Goal: Transaction & Acquisition: Purchase product/service

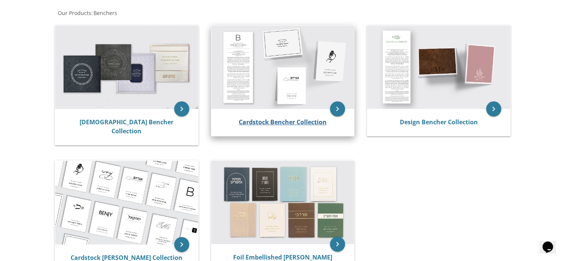
scroll to position [141, 0]
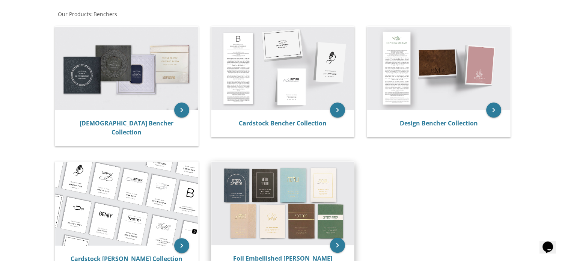
click at [288, 169] on img at bounding box center [282, 203] width 143 height 83
click at [144, 171] on img at bounding box center [126, 204] width 143 height 84
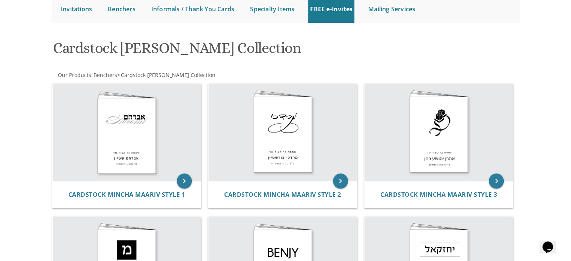
scroll to position [80, 0]
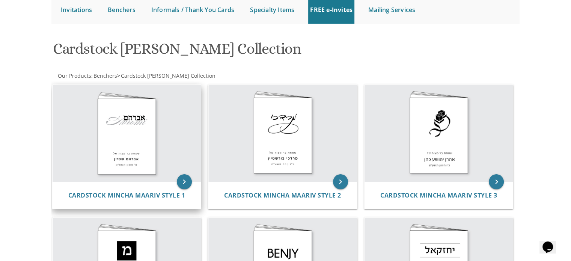
click at [134, 123] on img at bounding box center [127, 133] width 149 height 97
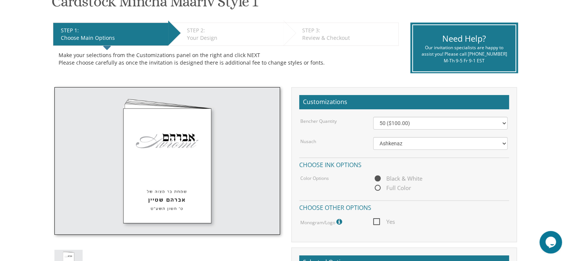
scroll to position [140, 0]
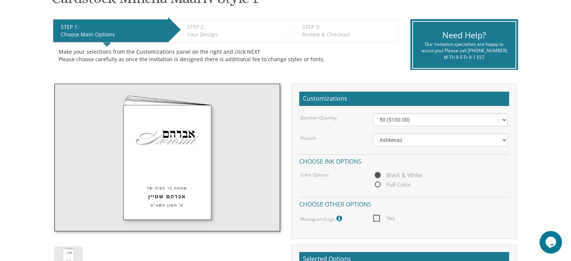
click at [374, 183] on span "Full Color" at bounding box center [392, 184] width 38 height 9
click at [374, 183] on input "Full Color" at bounding box center [375, 184] width 5 height 5
radio input "true"
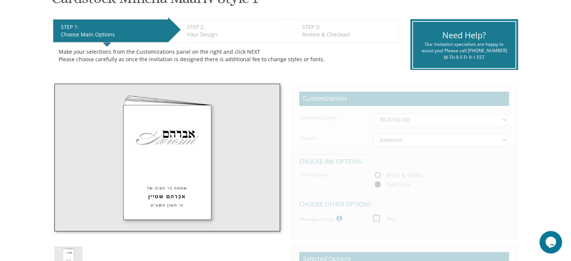
click at [377, 173] on span "Black & White" at bounding box center [397, 174] width 49 height 9
click at [377, 173] on input "Black & White" at bounding box center [375, 175] width 5 height 5
radio input "true"
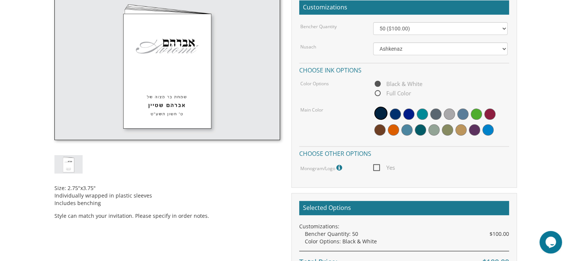
click at [377, 167] on span "Yes" at bounding box center [384, 167] width 22 height 9
click at [377, 167] on input "Yes" at bounding box center [375, 166] width 5 height 5
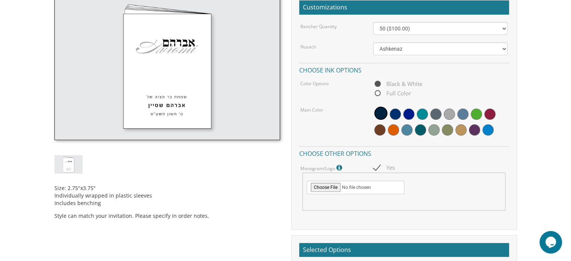
click at [377, 167] on span "Yes" at bounding box center [384, 167] width 22 height 9
click at [377, 167] on input "Yes" at bounding box center [375, 166] width 5 height 5
checkbox input "false"
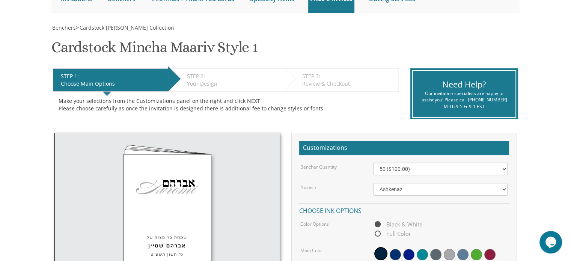
scroll to position [90, 0]
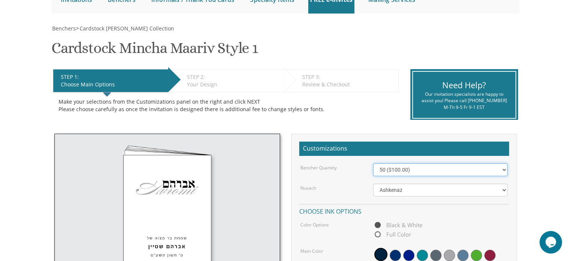
click at [415, 171] on select "50 ($100.00) 60 ($120.00) 70 ($140.00) 80 ($160.00) 90 ($180.00) 100 ($200.00) …" at bounding box center [440, 169] width 134 height 13
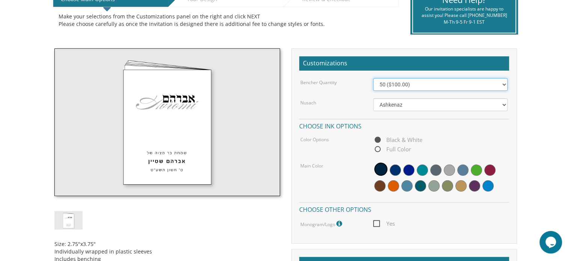
scroll to position [180, 0]
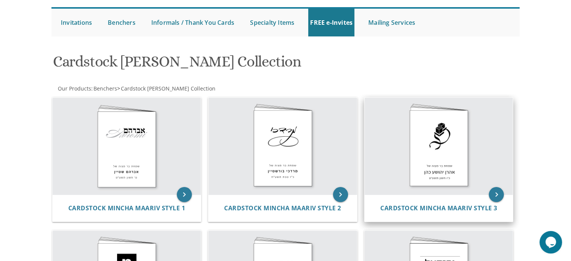
scroll to position [66, 0]
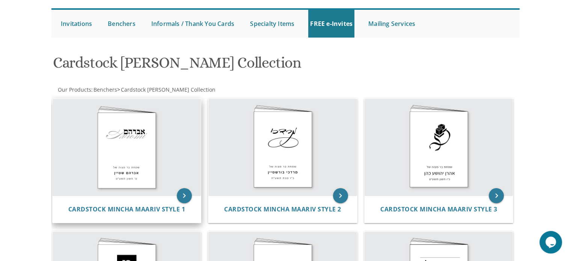
click at [155, 124] on img at bounding box center [127, 147] width 149 height 97
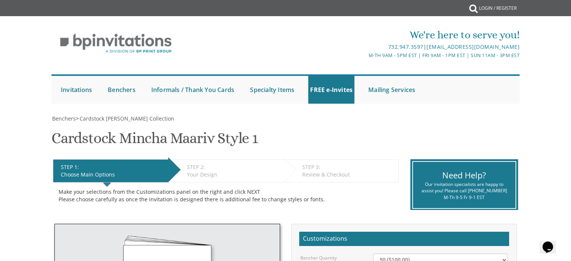
click at [72, 175] on div "Choose Main Options" at bounding box center [113, 175] width 104 height 8
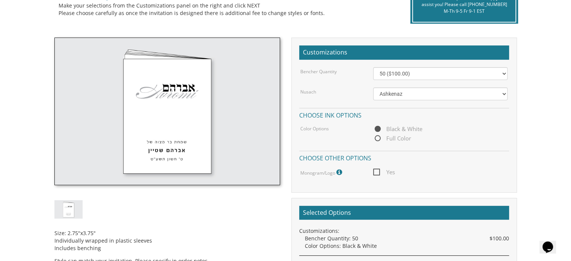
scroll to position [187, 0]
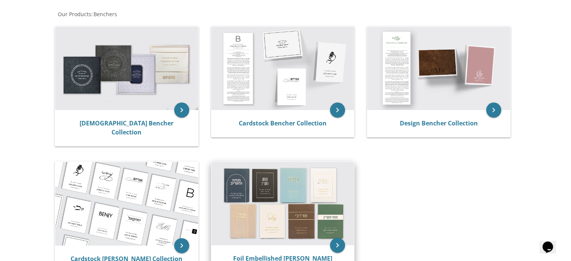
click at [285, 191] on img at bounding box center [282, 203] width 143 height 83
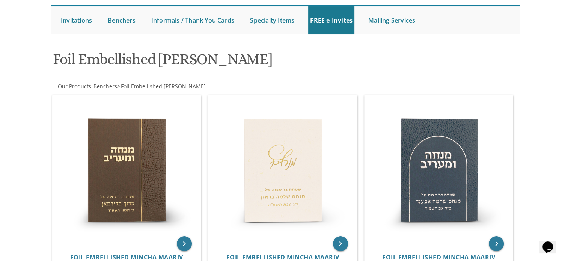
scroll to position [69, 0]
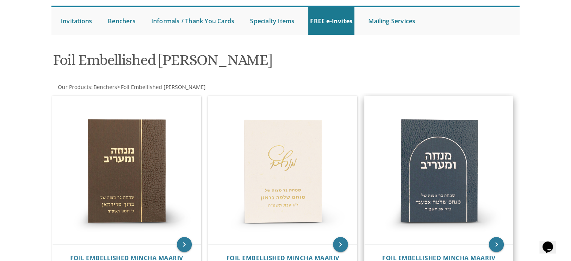
click at [446, 164] on img at bounding box center [438, 170] width 149 height 149
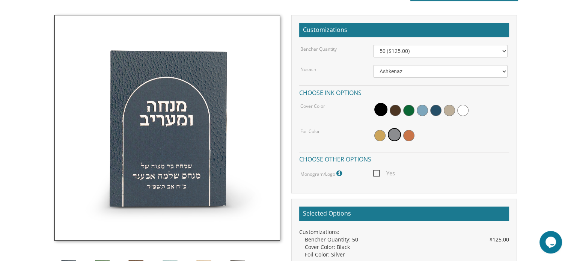
scroll to position [209, 0]
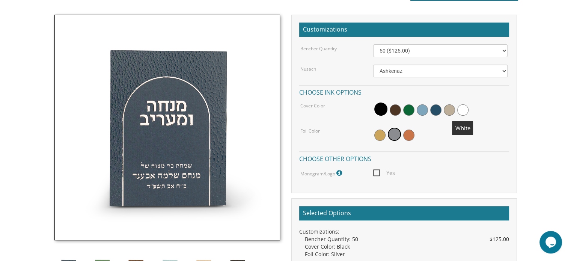
click at [462, 108] on span at bounding box center [462, 109] width 11 height 11
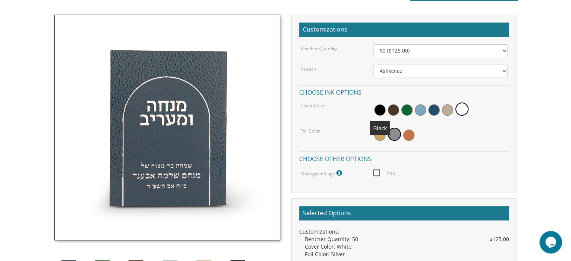
click at [379, 108] on span at bounding box center [379, 109] width 11 height 11
click at [379, 108] on span at bounding box center [380, 108] width 13 height 13
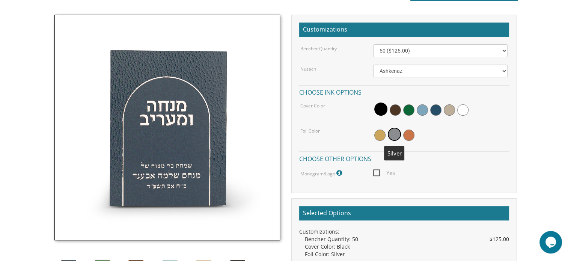
click at [395, 134] on span at bounding box center [394, 134] width 13 height 13
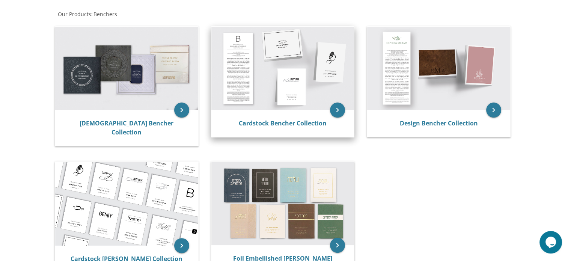
click at [272, 66] on img at bounding box center [282, 68] width 143 height 83
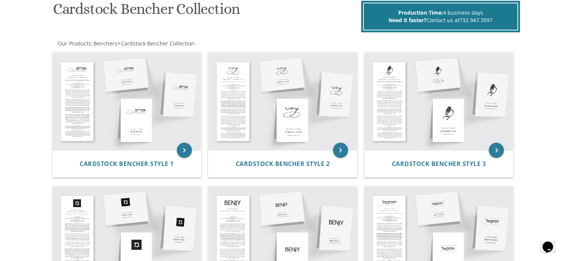
scroll to position [119, 0]
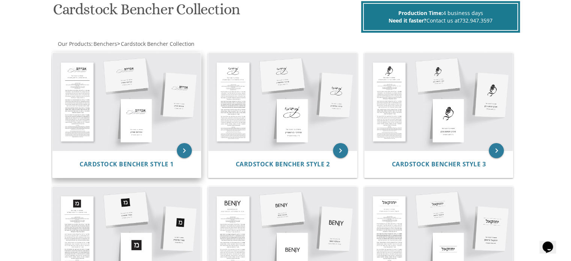
click at [114, 86] on img at bounding box center [127, 102] width 149 height 98
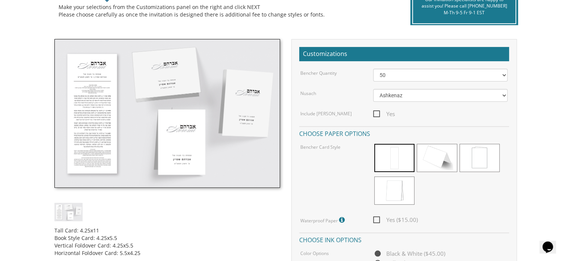
scroll to position [185, 0]
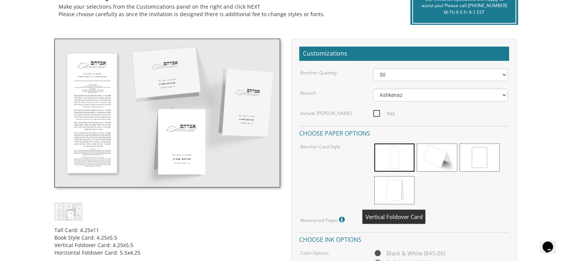
click at [390, 188] on span at bounding box center [394, 190] width 40 height 28
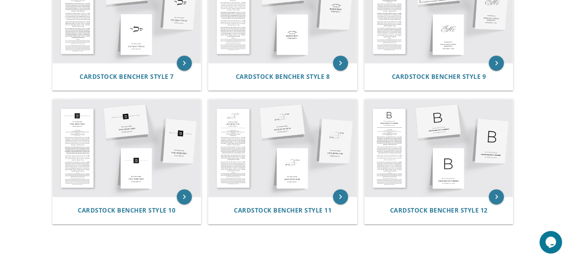
scroll to position [472, 0]
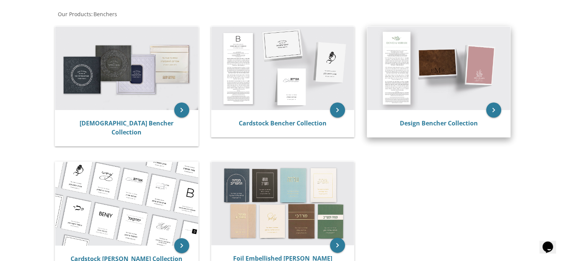
click at [421, 106] on img at bounding box center [438, 68] width 143 height 83
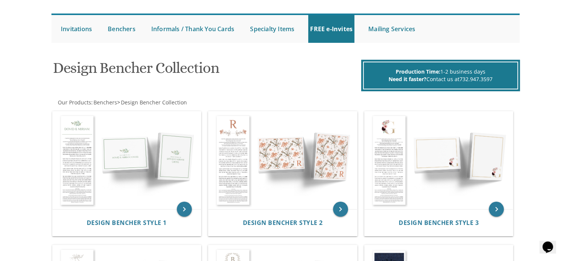
scroll to position [60, 0]
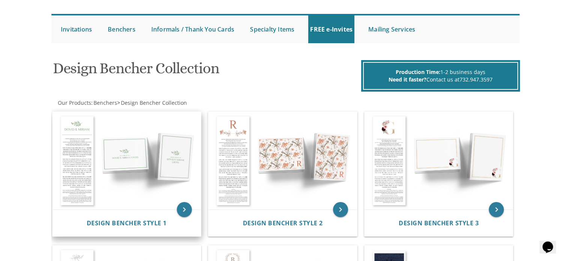
click at [123, 132] on img at bounding box center [127, 161] width 149 height 98
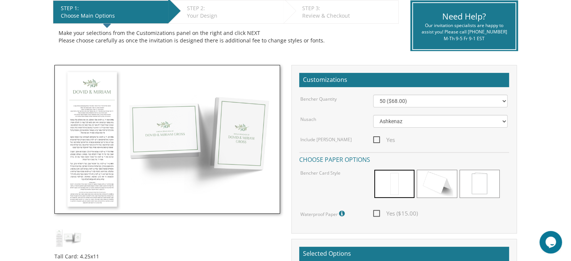
scroll to position [158, 0]
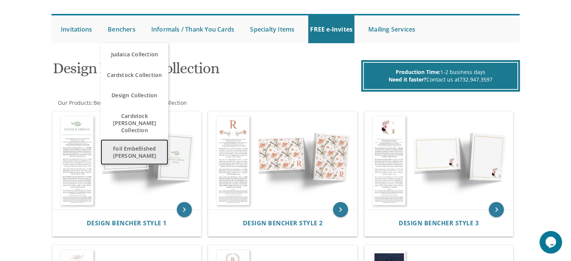
click at [147, 144] on span "Foil Embellished [PERSON_NAME]" at bounding box center [134, 152] width 64 height 22
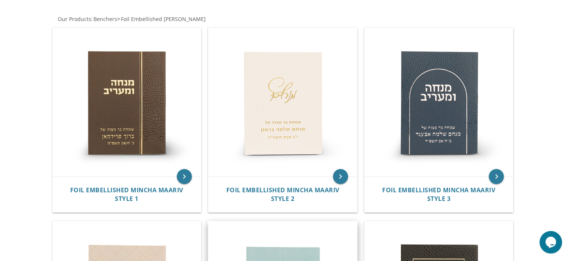
scroll to position [126, 0]
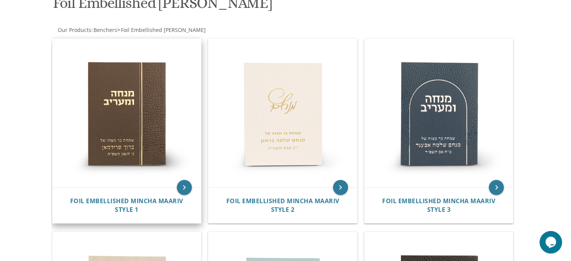
click at [135, 109] on img at bounding box center [127, 113] width 149 height 149
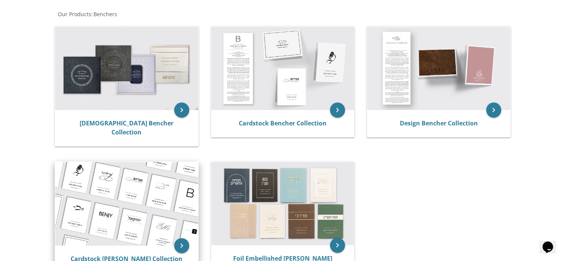
click at [135, 187] on img at bounding box center [126, 204] width 143 height 84
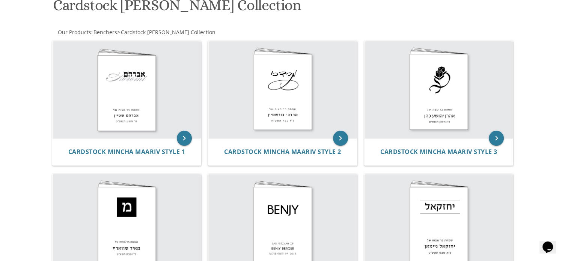
scroll to position [123, 0]
click at [106, 109] on img at bounding box center [127, 90] width 149 height 97
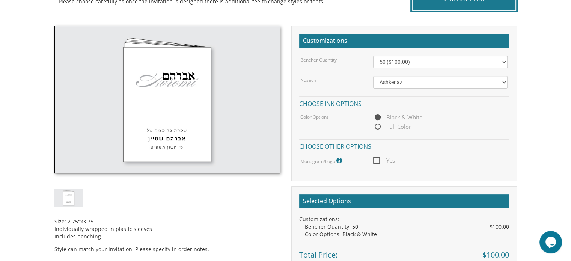
scroll to position [197, 0]
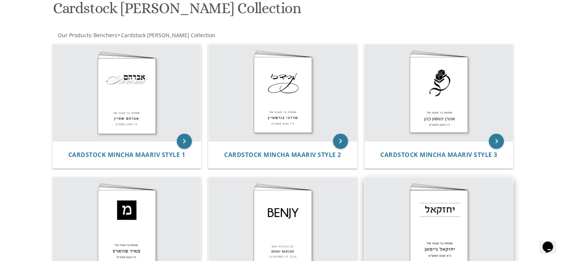
scroll to position [123, 0]
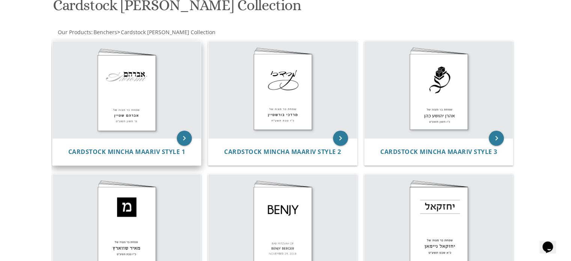
click at [116, 104] on img at bounding box center [127, 89] width 149 height 97
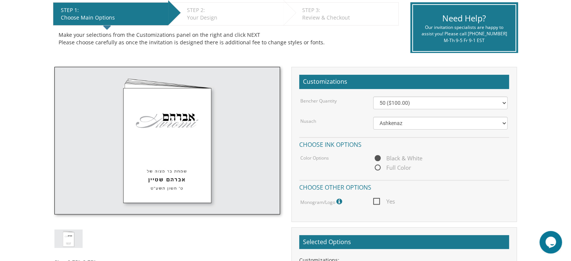
scroll to position [158, 0]
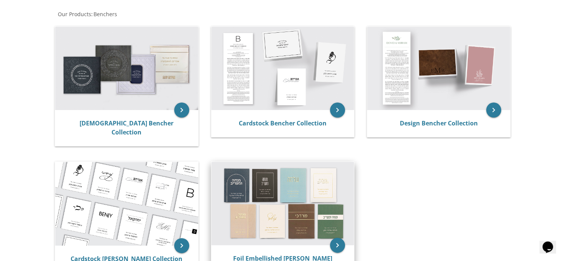
click at [280, 188] on img at bounding box center [282, 203] width 143 height 83
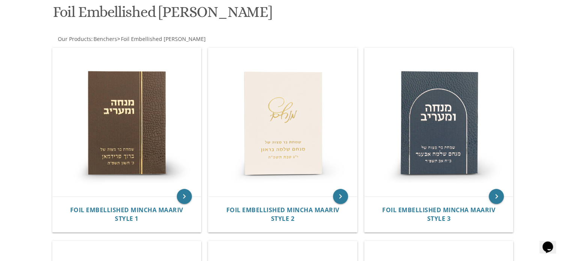
scroll to position [117, 0]
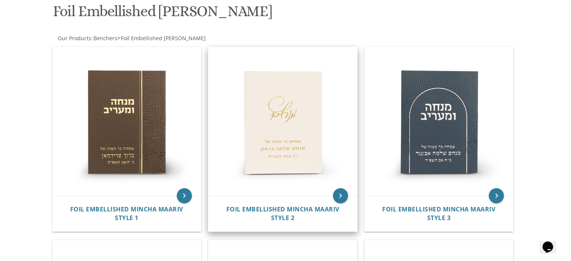
click at [348, 181] on img at bounding box center [282, 121] width 149 height 149
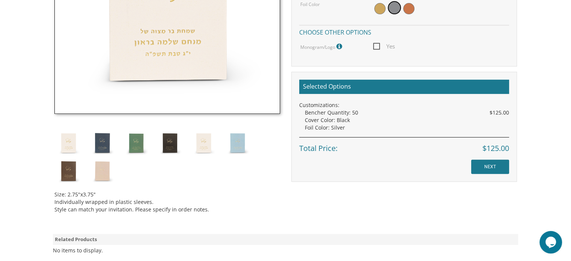
scroll to position [333, 0]
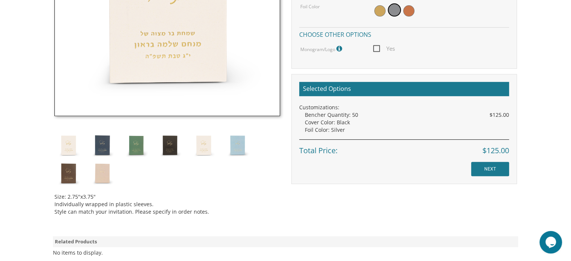
drag, startPoint x: 0, startPoint y: 0, endPoint x: 406, endPoint y: 179, distance: 443.7
click at [395, 172] on div "Benchers > Foil Embellished Mincha Maariv Foil Embellished Mincha Maariv Style …" at bounding box center [285, 43] width 480 height 523
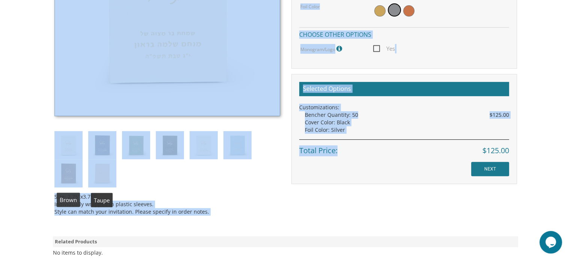
drag, startPoint x: 282, startPoint y: 213, endPoint x: 59, endPoint y: 93, distance: 253.8
click at [59, 93] on div "Size: 2.75"x3.75" Individually wrapped in plastic sleeves. Style can match your…" at bounding box center [285, 55] width 473 height 330
click at [107, 36] on img at bounding box center [166, 2] width 225 height 225
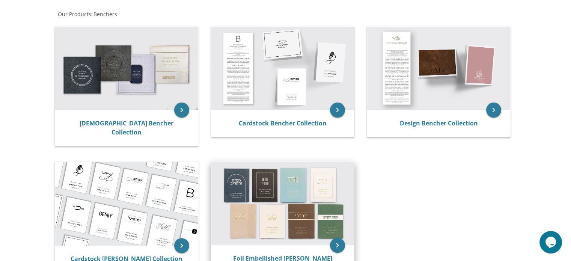
click at [274, 162] on img at bounding box center [282, 203] width 143 height 83
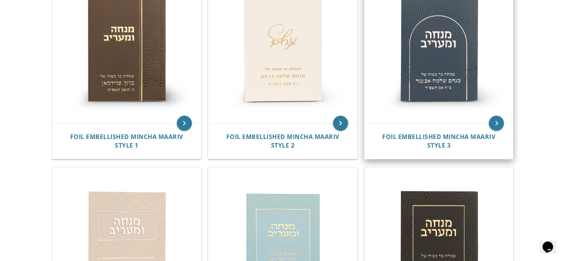
scroll to position [187, 0]
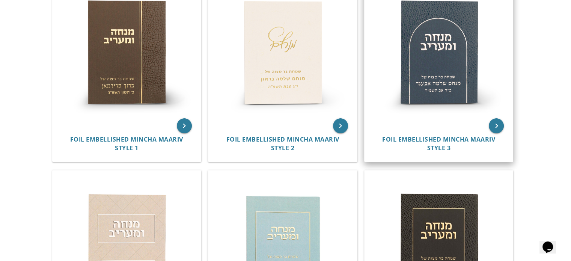
click at [429, 156] on div "keyboard_arrow_right Foil Embellished Mincha Maariv Style 3" at bounding box center [438, 69] width 149 height 185
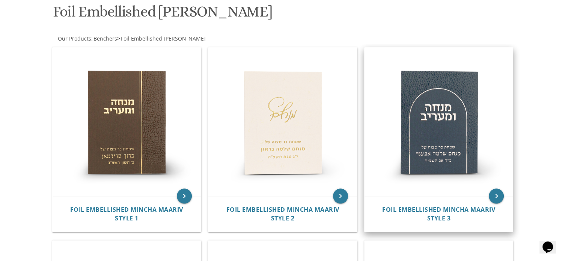
scroll to position [116, 0]
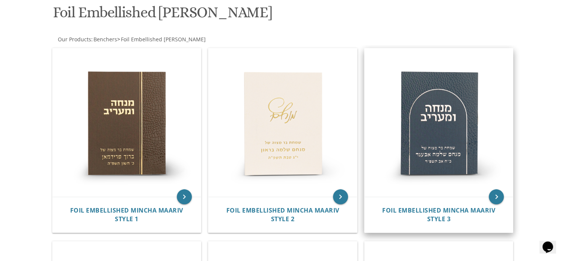
click at [429, 156] on div "keyboard_arrow_right Foil Embellished Mincha Maariv Style 3" at bounding box center [438, 140] width 149 height 185
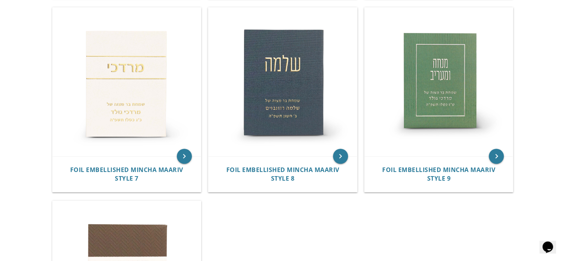
scroll to position [538, 0]
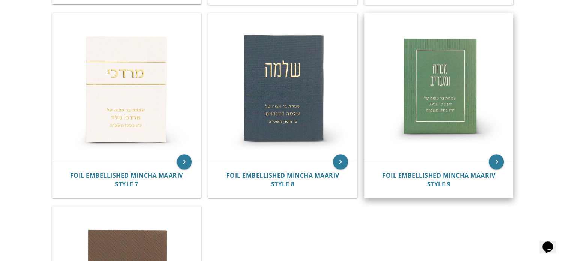
click at [462, 92] on img at bounding box center [438, 87] width 149 height 149
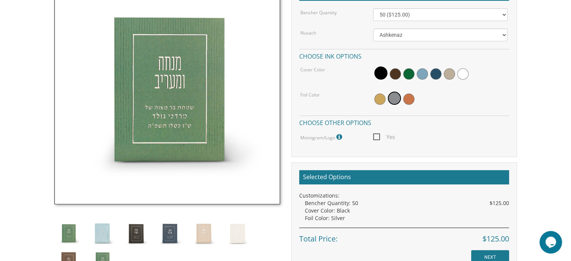
scroll to position [248, 0]
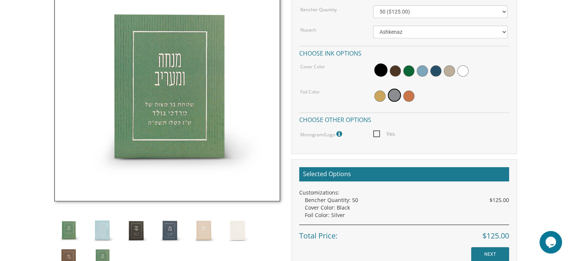
click at [378, 70] on span at bounding box center [380, 69] width 13 height 13
click at [547, 134] on body "My Cart {{shoppingcart.totalQuantityDisplay}} Total: {{shoppingcart.subtotal}} …" at bounding box center [285, 128] width 571 height 753
click at [379, 71] on span at bounding box center [380, 69] width 13 height 13
click at [376, 101] on div at bounding box center [440, 95] width 134 height 17
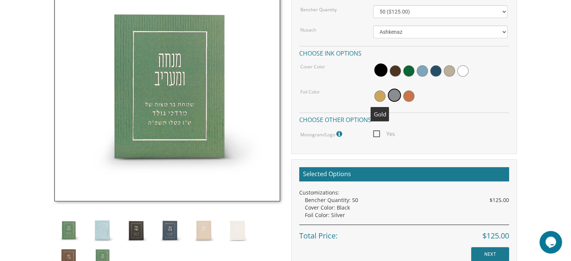
click at [378, 98] on span at bounding box center [379, 95] width 11 height 11
click at [486, 255] on input "NEXT" at bounding box center [490, 254] width 38 height 14
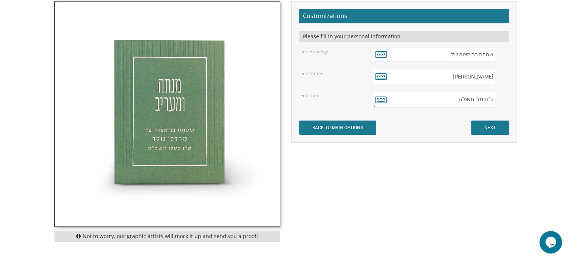
scroll to position [229, 0]
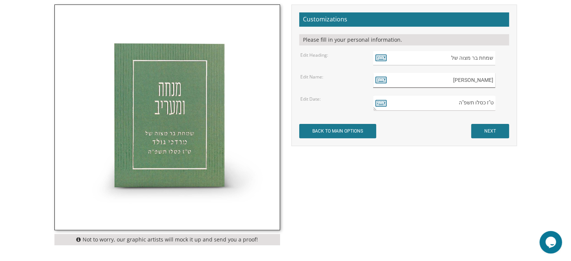
click at [463, 79] on input "מרדכי גולד" at bounding box center [434, 80] width 122 height 15
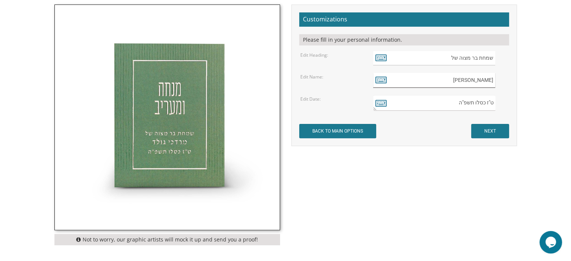
type input "מאיר פאלער"
click at [473, 102] on textarea "ט"ז כסלו תשפ"ה" at bounding box center [434, 103] width 122 height 16
type textarea "ג אלול תשפ"ה"
click at [491, 135] on input "NEXT" at bounding box center [490, 131] width 38 height 14
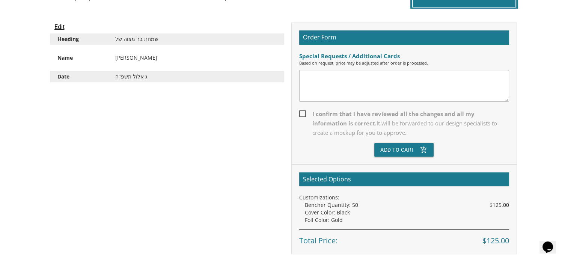
scroll to position [201, 0]
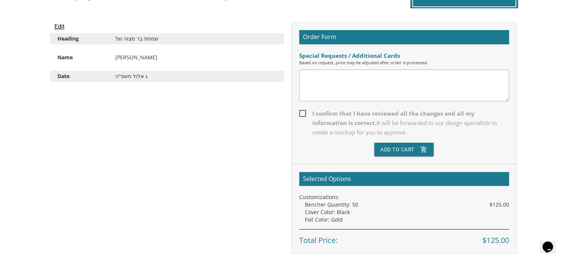
click at [302, 116] on span "I confirm that I have reviewed all the changes and all my information is correc…" at bounding box center [404, 123] width 210 height 28
click at [302, 115] on input "I confirm that I have reviewed all the changes and all my information is correc…" at bounding box center [301, 112] width 5 height 5
checkbox input "true"
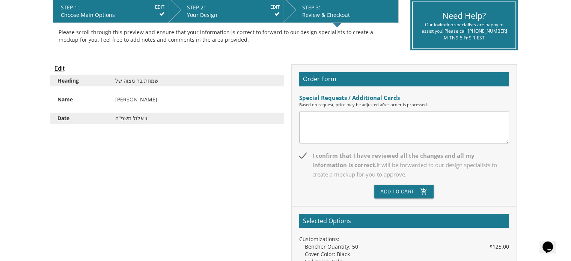
scroll to position [160, 0]
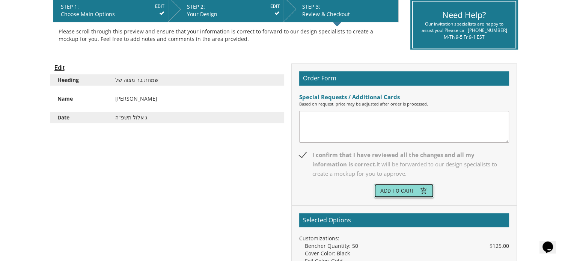
click at [407, 192] on button "Add To Cart add_shopping_cart" at bounding box center [403, 191] width 59 height 14
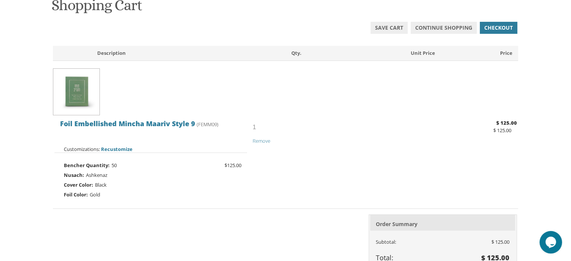
scroll to position [126, 0]
click at [504, 28] on span "Checkout" at bounding box center [498, 28] width 29 height 8
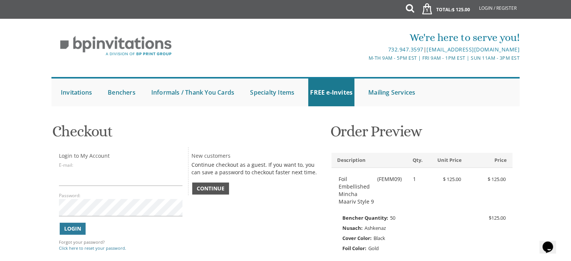
click at [216, 190] on span "Continue" at bounding box center [211, 189] width 28 height 8
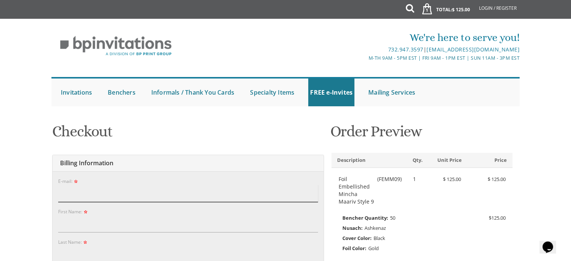
click at [216, 190] on input "E-mail:" at bounding box center [188, 193] width 260 height 17
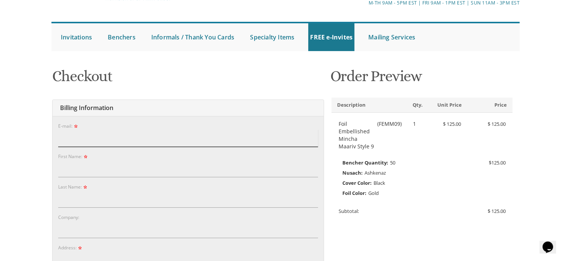
scroll to position [41, 0]
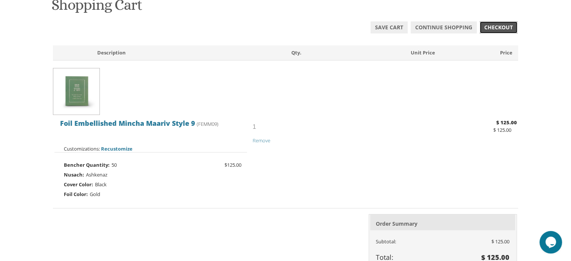
click at [498, 25] on span "Checkout" at bounding box center [498, 28] width 29 height 8
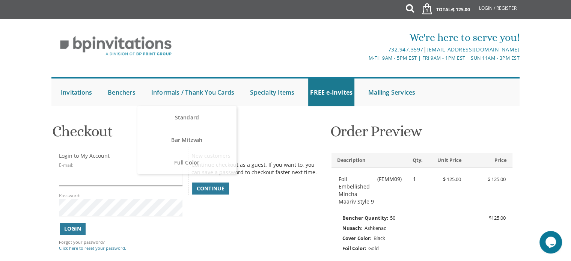
click at [126, 175] on input "E-mail:" at bounding box center [120, 176] width 123 height 17
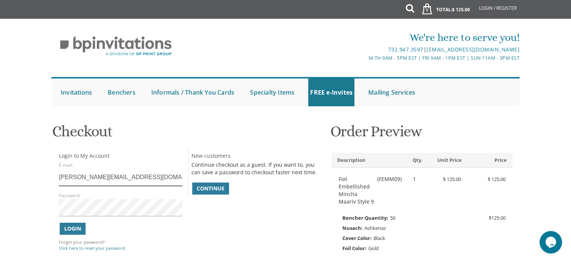
click at [130, 180] on input "rivka.paler@gmail.com" at bounding box center [120, 176] width 123 height 17
type input "r"
type input "פ"
type input "palershmuel@gmail.com"
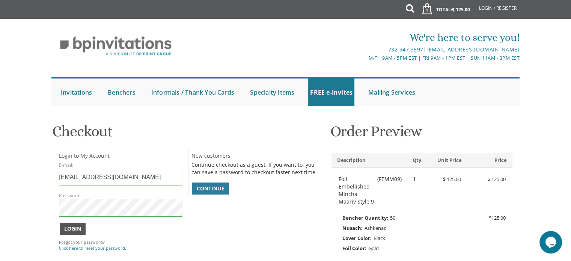
click at [77, 229] on span "Login" at bounding box center [72, 229] width 17 height 8
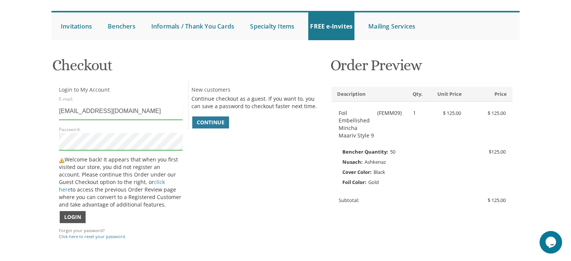
scroll to position [67, 0]
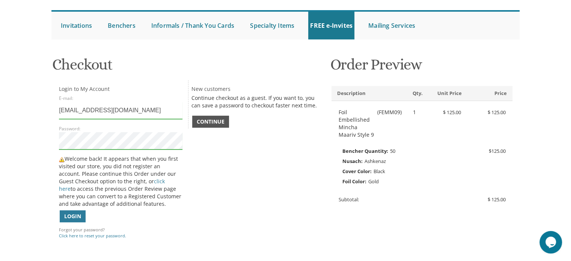
click at [207, 123] on span "Continue" at bounding box center [211, 122] width 28 height 8
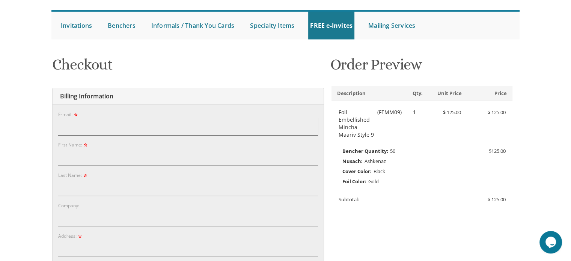
type input "palershmuel@gmail.com"
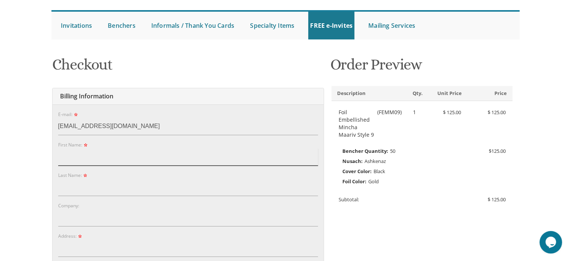
click at [192, 156] on input "First Name:" at bounding box center [188, 156] width 260 height 17
type input "Shmuel"
click at [189, 184] on input "Last Name:" at bounding box center [188, 187] width 260 height 17
type input "Paler"
click at [161, 248] on input "Address:" at bounding box center [188, 247] width 260 height 17
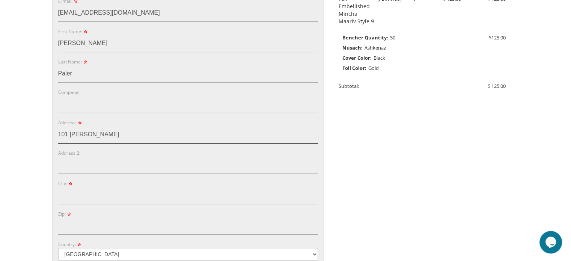
scroll to position [182, 0]
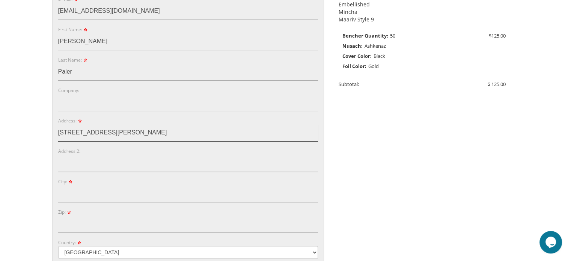
type input "[STREET_ADDRESS][PERSON_NAME]"
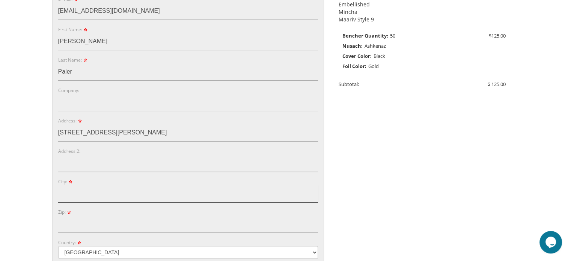
click at [206, 195] on input "City:" at bounding box center [188, 193] width 260 height 17
type input "Lakewood"
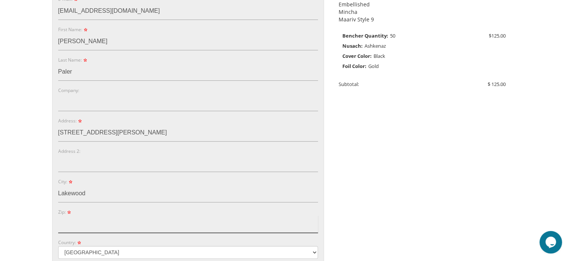
click at [233, 226] on input "Zip:" at bounding box center [188, 223] width 260 height 17
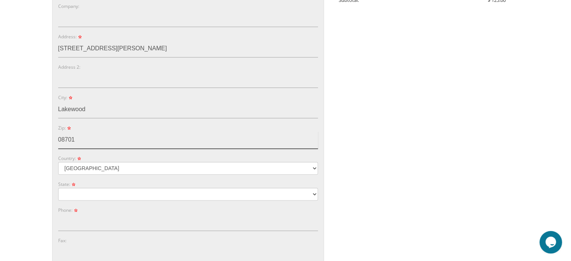
scroll to position [267, 0]
type input "08701"
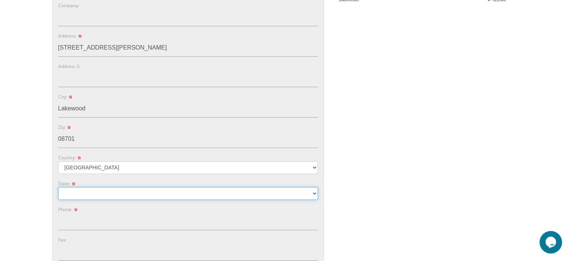
click at [250, 193] on select "Alabama Alaska Guam" at bounding box center [188, 193] width 260 height 13
select select "NJ"
click at [58, 187] on select "Alabama Alaska Guam" at bounding box center [188, 193] width 260 height 13
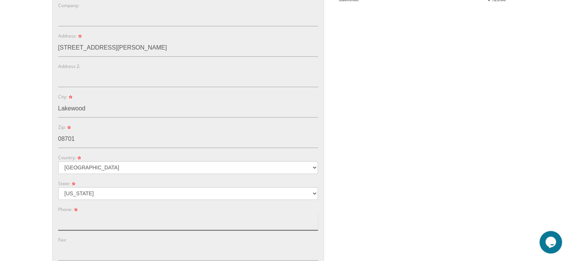
click at [251, 223] on input "Phone:" at bounding box center [188, 221] width 260 height 17
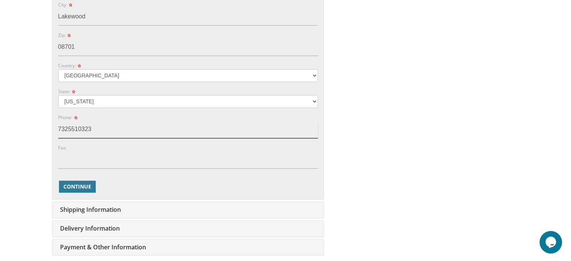
scroll to position [375, 0]
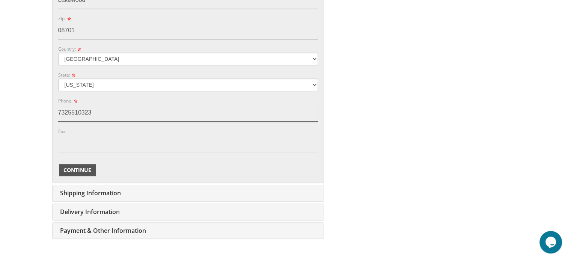
type input "7325510323"
click at [85, 170] on span "Continue" at bounding box center [77, 170] width 28 height 8
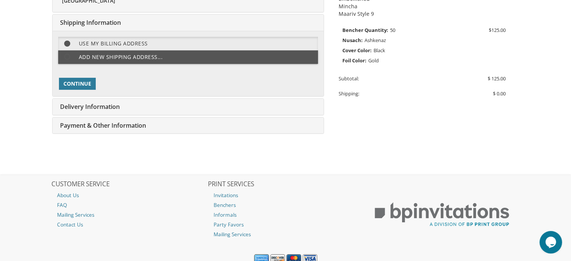
scroll to position [188, 0]
click at [74, 86] on span "Continue" at bounding box center [77, 84] width 28 height 8
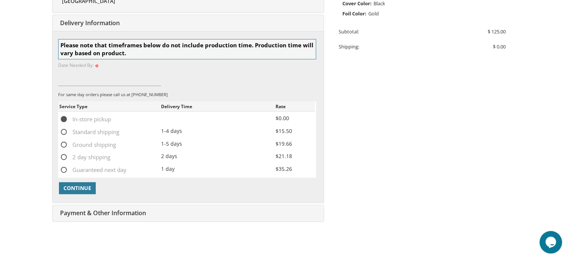
scroll to position [235, 0]
click at [83, 185] on span "Continue" at bounding box center [77, 188] width 28 height 8
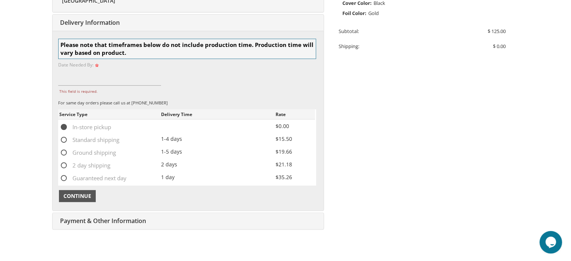
click at [85, 196] on span "Continue" at bounding box center [77, 196] width 28 height 8
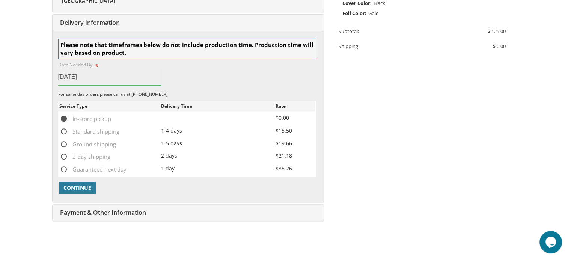
type input "08/26/2025"
drag, startPoint x: 192, startPoint y: 212, endPoint x: 84, endPoint y: 184, distance: 111.3
click at [84, 184] on div "Billing Information Edit Shmuel Paler 101 Williams St Lakewood NJ 08701 E-mail:…" at bounding box center [188, 70] width 272 height 301
click at [84, 184] on span "Continue" at bounding box center [77, 188] width 28 height 8
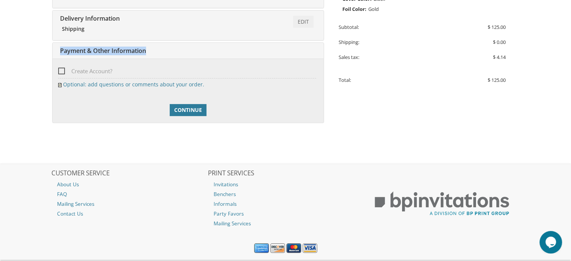
scroll to position [257, 0]
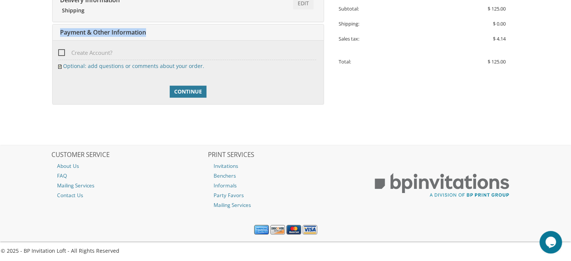
click at [62, 54] on span "Create Account?" at bounding box center [85, 52] width 54 height 9
click at [62, 54] on input "Create Account?" at bounding box center [60, 52] width 5 height 5
checkbox input "true"
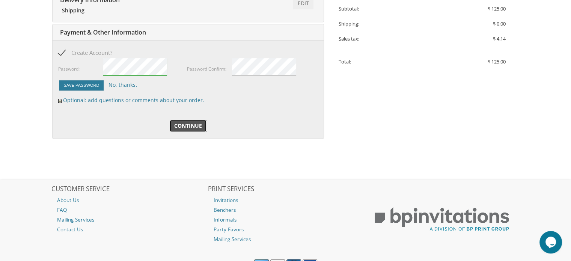
click at [195, 125] on span "Continue" at bounding box center [188, 126] width 28 height 8
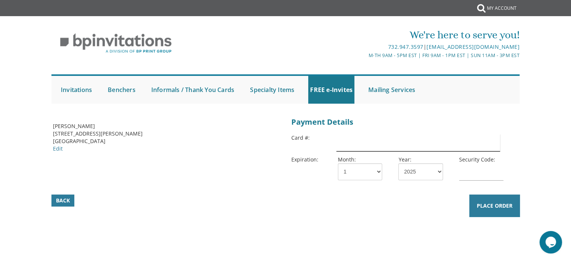
click at [363, 141] on input "text" at bounding box center [417, 142] width 163 height 17
type input "4388576118586273"
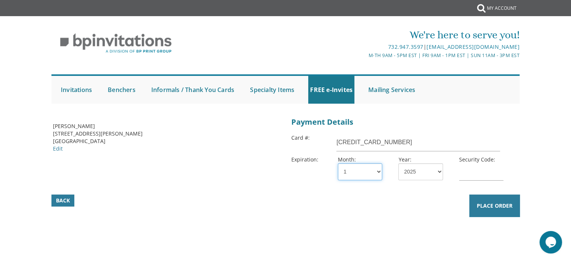
select select "07"
select select "26"
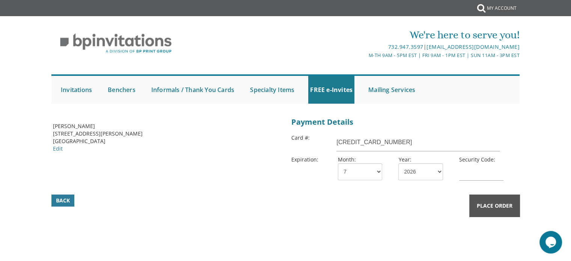
click at [485, 205] on span "Place Order" at bounding box center [494, 206] width 36 height 8
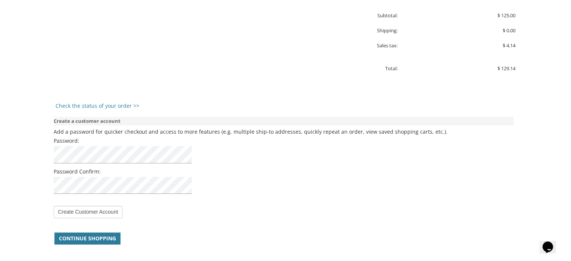
scroll to position [492, 0]
